Goal: Transaction & Acquisition: Purchase product/service

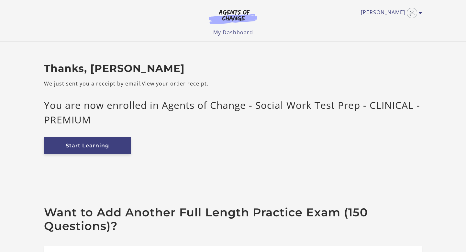
click at [121, 145] on link "Start Learning" at bounding box center [87, 145] width 87 height 17
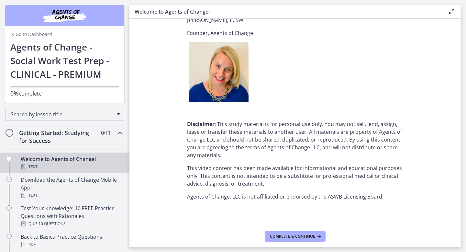
scroll to position [802, 0]
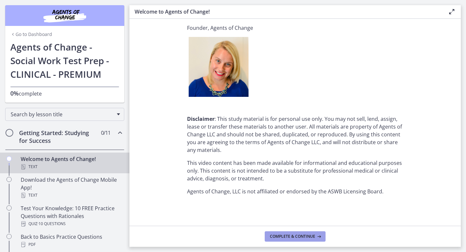
click at [295, 236] on span "Complete & continue" at bounding box center [292, 236] width 45 height 5
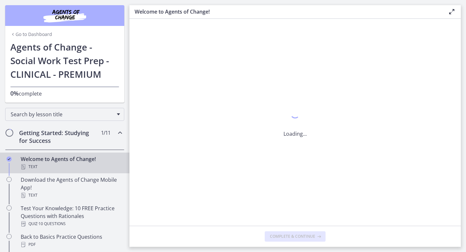
scroll to position [0, 0]
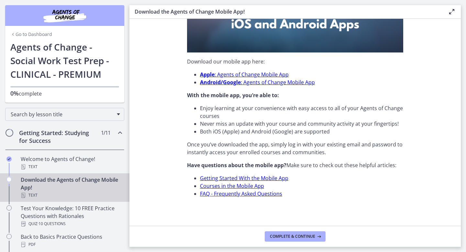
scroll to position [189, 0]
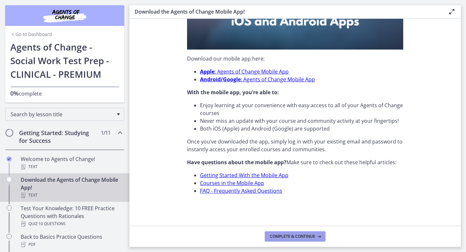
click at [300, 236] on span "Complete & continue" at bounding box center [292, 236] width 45 height 5
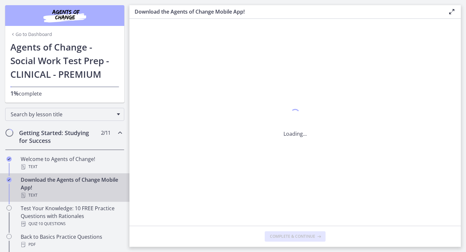
scroll to position [0, 0]
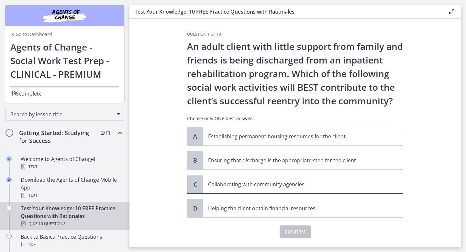
click at [318, 182] on p "Collaborating with community agencies." at bounding box center [296, 184] width 177 height 8
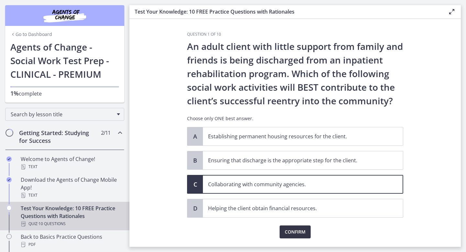
click at [297, 228] on span "Confirm" at bounding box center [295, 232] width 21 height 8
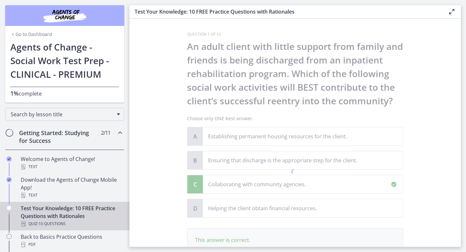
scroll to position [93, 0]
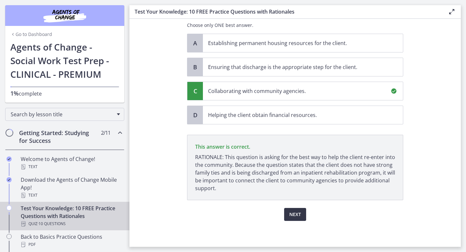
click at [296, 209] on button "Next" at bounding box center [295, 214] width 22 height 13
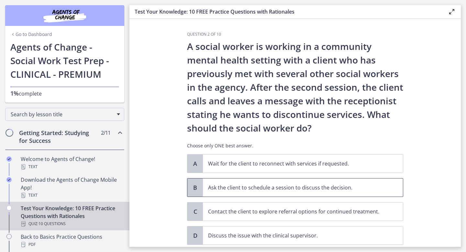
click at [296, 187] on p "Ask the client to schedule a session to discuss the decision." at bounding box center [296, 188] width 177 height 8
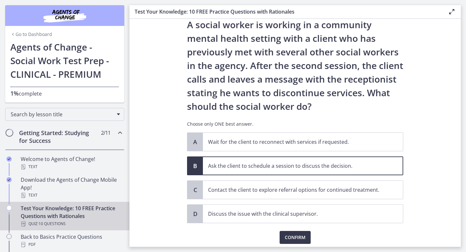
scroll to position [45, 0]
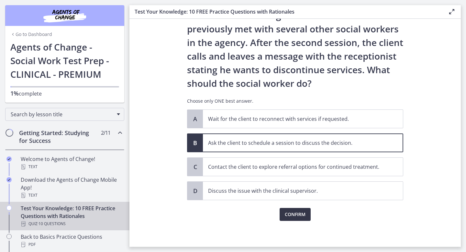
click at [300, 216] on span "Confirm" at bounding box center [295, 214] width 21 height 8
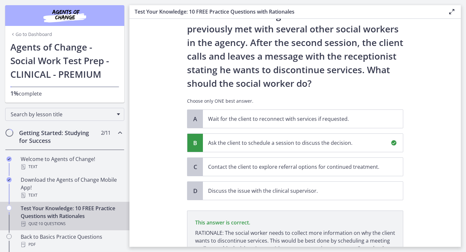
scroll to position [120, 0]
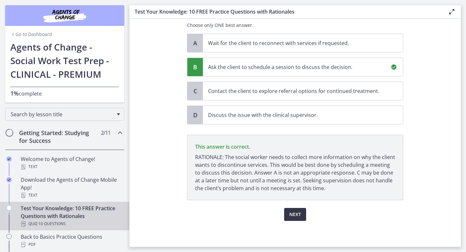
click at [300, 216] on span "Next" at bounding box center [295, 214] width 12 height 8
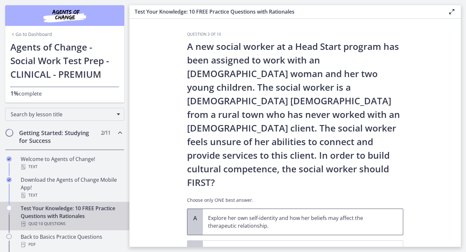
click at [293, 214] on p "Explore her own self-identity and how her beliefs may affect the therapeutic re…" at bounding box center [296, 222] width 177 height 16
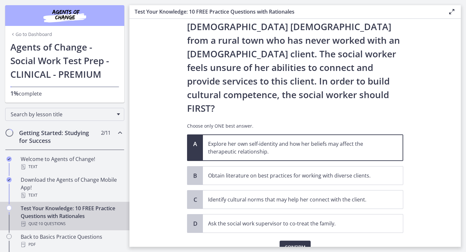
scroll to position [80, 0]
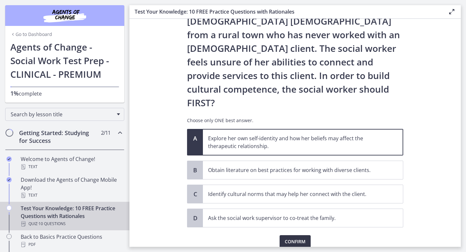
click at [291, 238] on span "Confirm" at bounding box center [295, 242] width 21 height 8
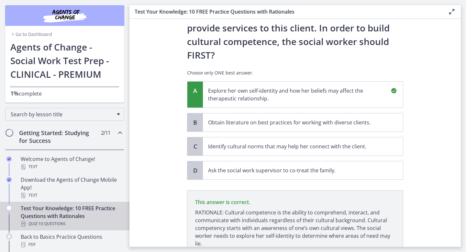
scroll to position [155, 0]
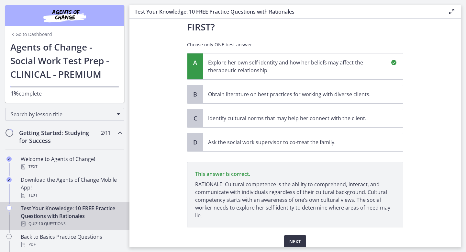
click at [291, 238] on span "Next" at bounding box center [295, 242] width 12 height 8
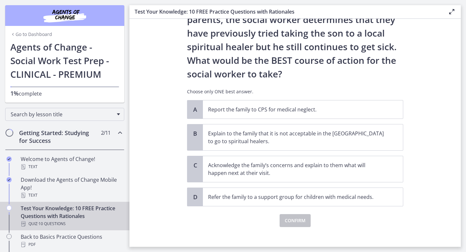
scroll to position [109, 0]
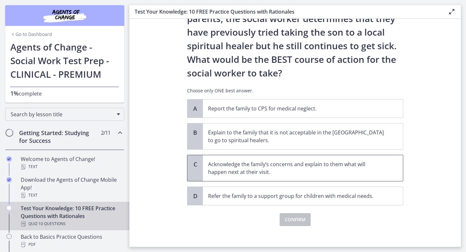
click at [346, 160] on p "Acknowledge the family’s concerns and explain to them what will happen next at …" at bounding box center [296, 168] width 177 height 16
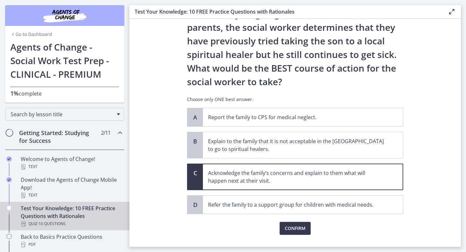
scroll to position [115, 0]
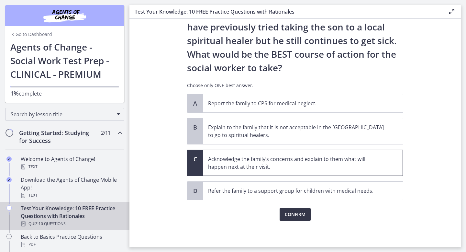
click at [293, 216] on span "Confirm" at bounding box center [295, 214] width 21 height 8
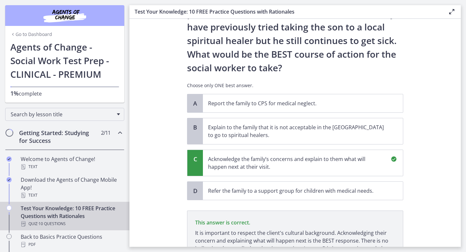
scroll to position [190, 0]
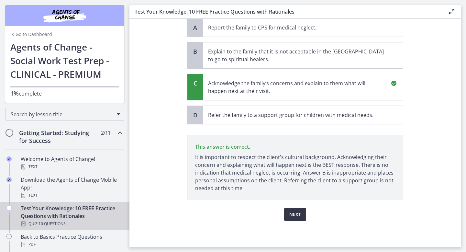
click at [293, 216] on span "Next" at bounding box center [295, 214] width 12 height 8
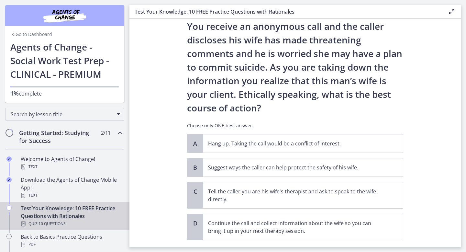
scroll to position [43, 0]
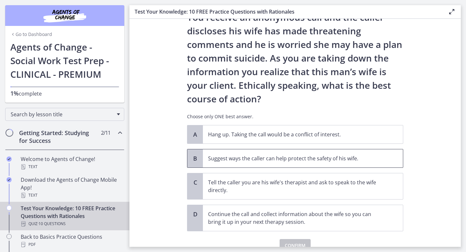
click at [288, 156] on p "Suggest ways the caller can help protect the safety of his wife." at bounding box center [296, 158] width 177 height 8
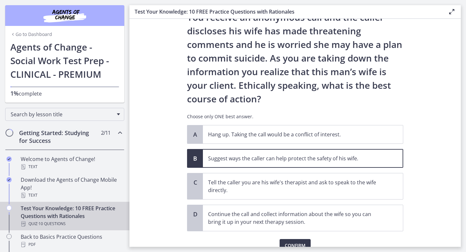
scroll to position [74, 0]
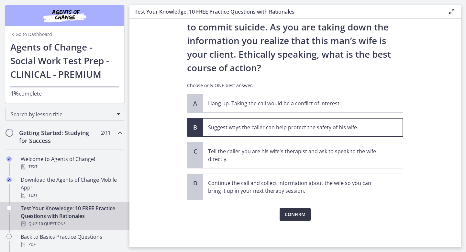
click at [294, 214] on span "Confirm" at bounding box center [295, 214] width 21 height 8
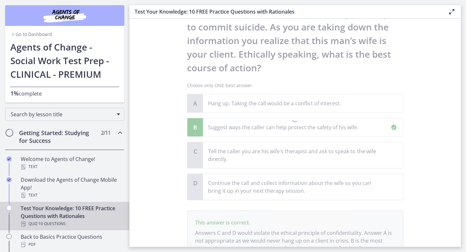
scroll to position [134, 0]
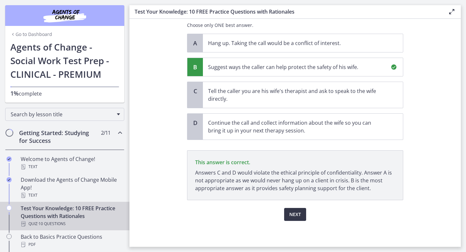
click at [294, 214] on span "Next" at bounding box center [295, 214] width 12 height 8
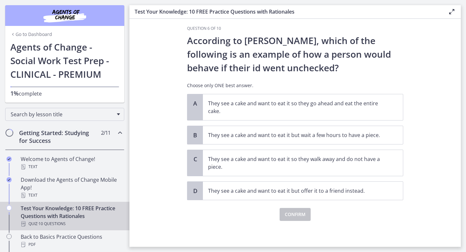
scroll to position [0, 0]
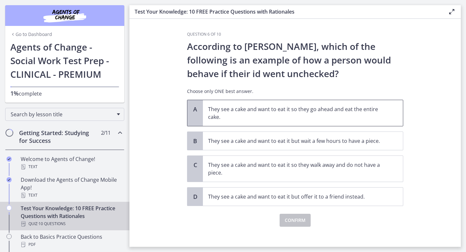
click at [286, 111] on p "They see a cake and want to eat it so they go ahead and eat the entire cake." at bounding box center [296, 113] width 177 height 16
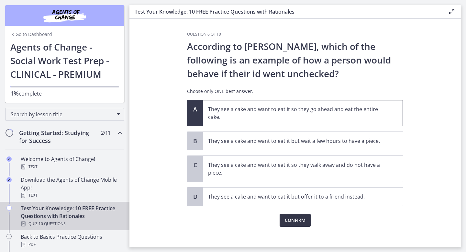
click at [305, 218] on span "Confirm" at bounding box center [295, 220] width 21 height 8
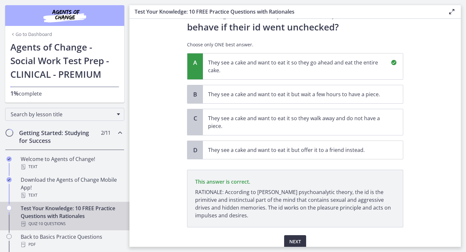
scroll to position [74, 0]
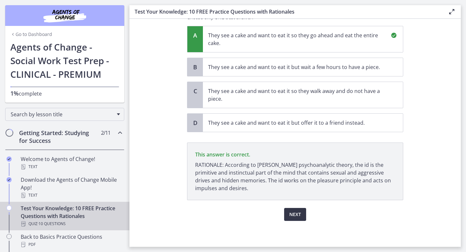
click at [305, 219] on button "Next" at bounding box center [295, 214] width 22 height 13
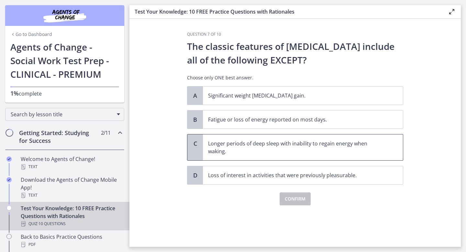
click at [287, 150] on p "Longer periods of deep sleep with inability to regain energy when waking." at bounding box center [296, 148] width 177 height 16
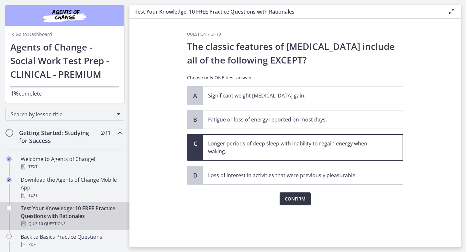
click at [293, 198] on span "Confirm" at bounding box center [295, 199] width 21 height 8
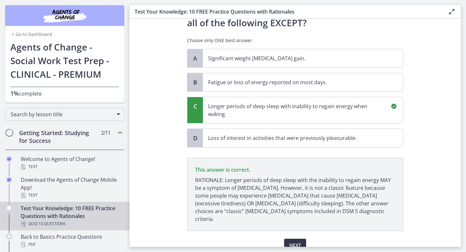
scroll to position [60, 0]
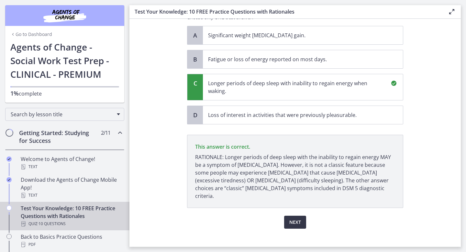
click at [294, 218] on span "Next" at bounding box center [295, 222] width 12 height 8
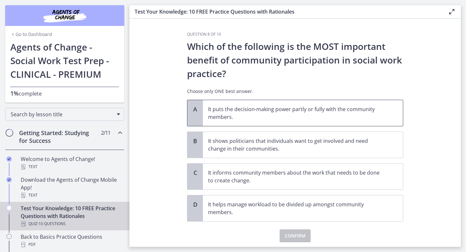
click at [266, 116] on p "It puts the decision-making power partly or fully with the community members." at bounding box center [296, 113] width 177 height 16
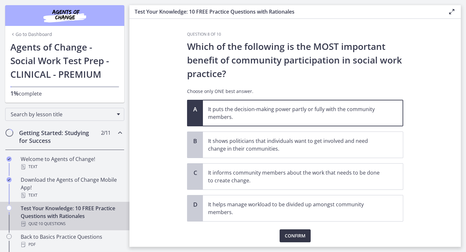
click at [290, 231] on button "Confirm" at bounding box center [295, 235] width 31 height 13
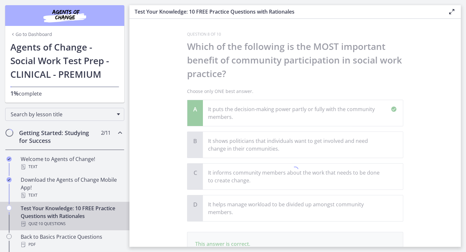
scroll to position [89, 0]
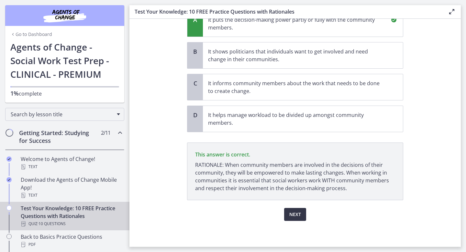
click at [298, 219] on button "Next" at bounding box center [295, 214] width 22 height 13
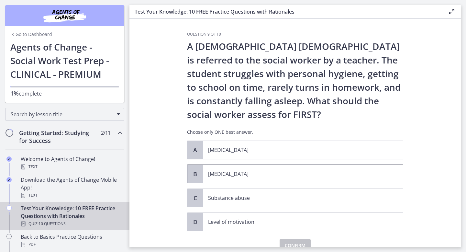
click at [281, 176] on p "[MEDICAL_DATA]" at bounding box center [296, 174] width 177 height 8
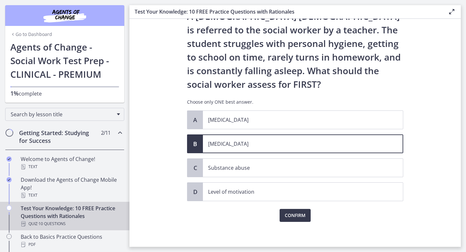
scroll to position [31, 0]
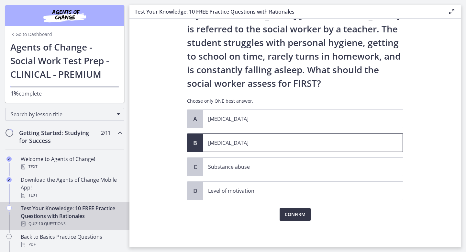
click at [291, 217] on span "Confirm" at bounding box center [295, 214] width 21 height 8
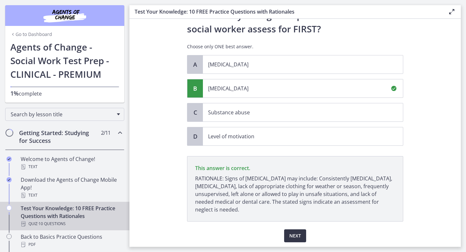
scroll to position [107, 0]
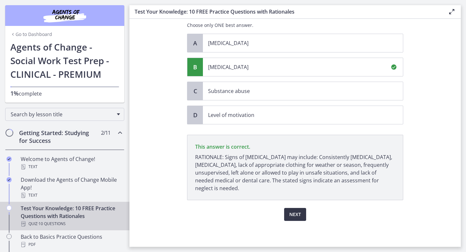
click at [294, 208] on button "Next" at bounding box center [295, 214] width 22 height 13
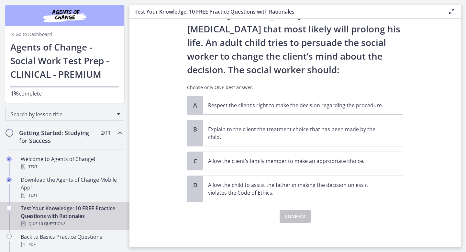
scroll to position [59, 0]
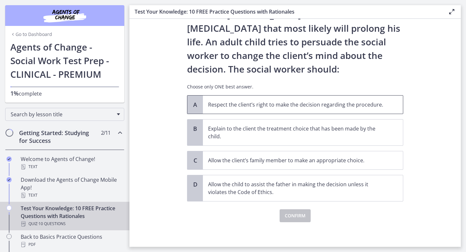
click at [314, 106] on p "Respect the client’s right to make the decision regarding the procedure." at bounding box center [296, 105] width 177 height 8
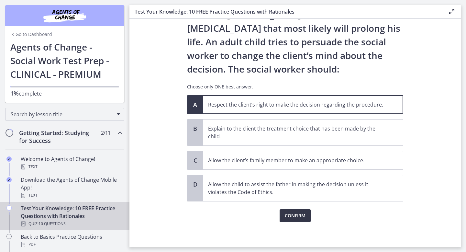
click at [304, 216] on span "Confirm" at bounding box center [295, 216] width 21 height 8
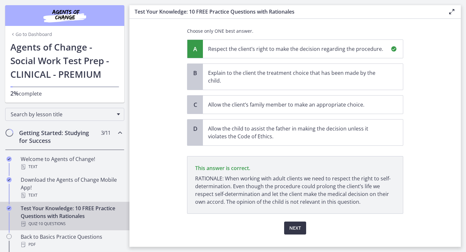
scroll to position [128, 0]
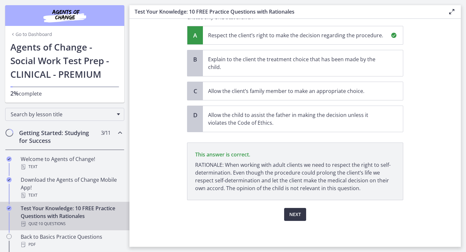
click at [304, 216] on button "Next" at bounding box center [295, 214] width 22 height 13
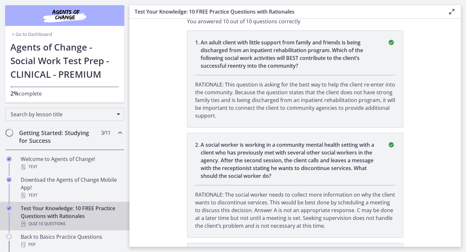
scroll to position [0, 0]
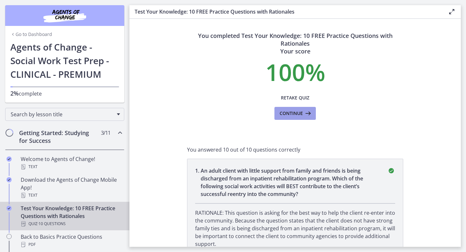
click at [309, 115] on icon at bounding box center [307, 113] width 9 height 8
